Goal: Task Accomplishment & Management: Use online tool/utility

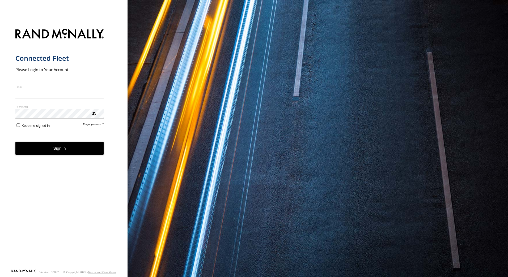
type input "**********"
click at [63, 151] on button "Sign in" at bounding box center [59, 148] width 88 height 13
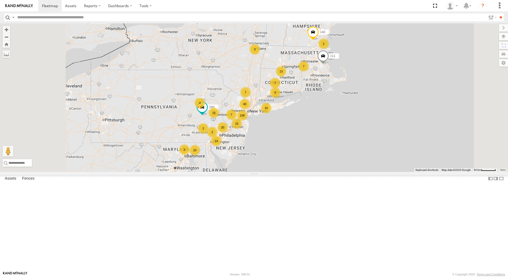
click at [280, 98] on div "5" at bounding box center [275, 92] width 11 height 11
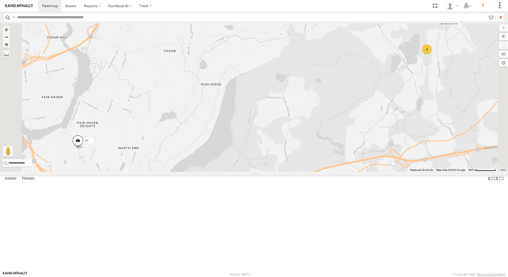
click at [432, 55] on div "4" at bounding box center [426, 49] width 11 height 11
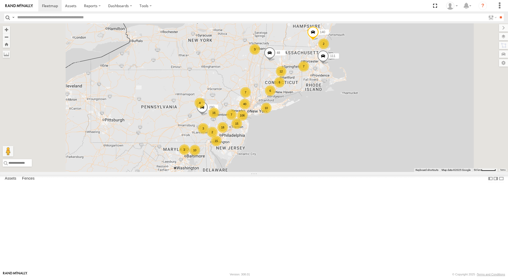
click at [275, 96] on div "6" at bounding box center [270, 90] width 11 height 11
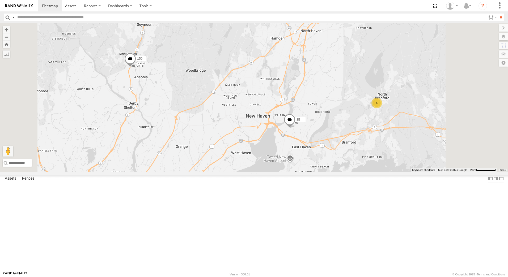
click at [295, 128] on span at bounding box center [290, 121] width 12 height 14
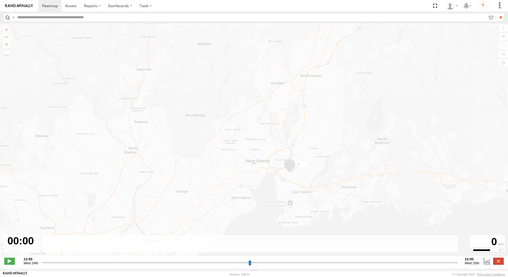
type input "**********"
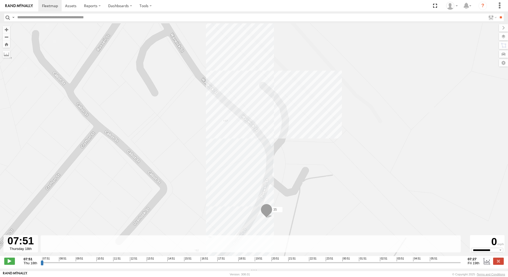
click at [265, 212] on span at bounding box center [266, 211] width 12 height 14
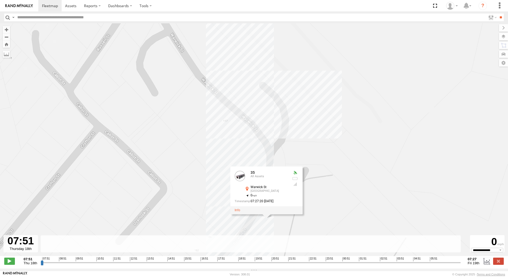
click at [322, 207] on div "35 35 All Assets Warwick St Fair Haven Heights 41.29526 , -72.88681 0 07:27:20 …" at bounding box center [254, 142] width 508 height 238
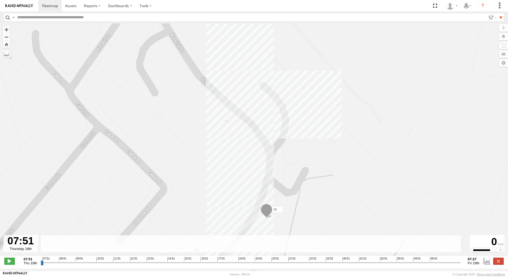
click at [322, 207] on div "35" at bounding box center [254, 142] width 508 height 238
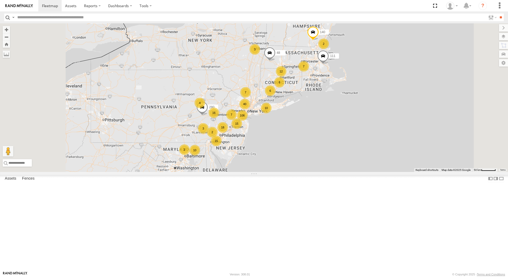
click at [275, 96] on div "6" at bounding box center [270, 90] width 11 height 11
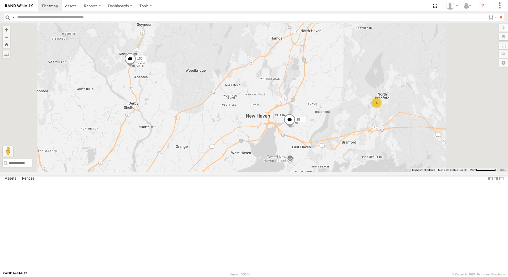
click at [382, 108] on div "4" at bounding box center [376, 103] width 11 height 11
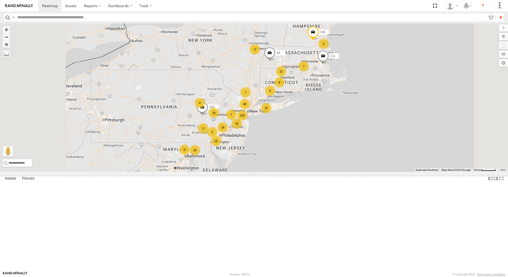
click at [275, 96] on div "6" at bounding box center [270, 90] width 11 height 11
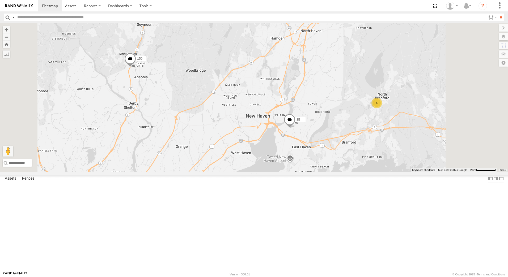
click at [136, 67] on span at bounding box center [130, 60] width 12 height 14
